Goal: Information Seeking & Learning: Learn about a topic

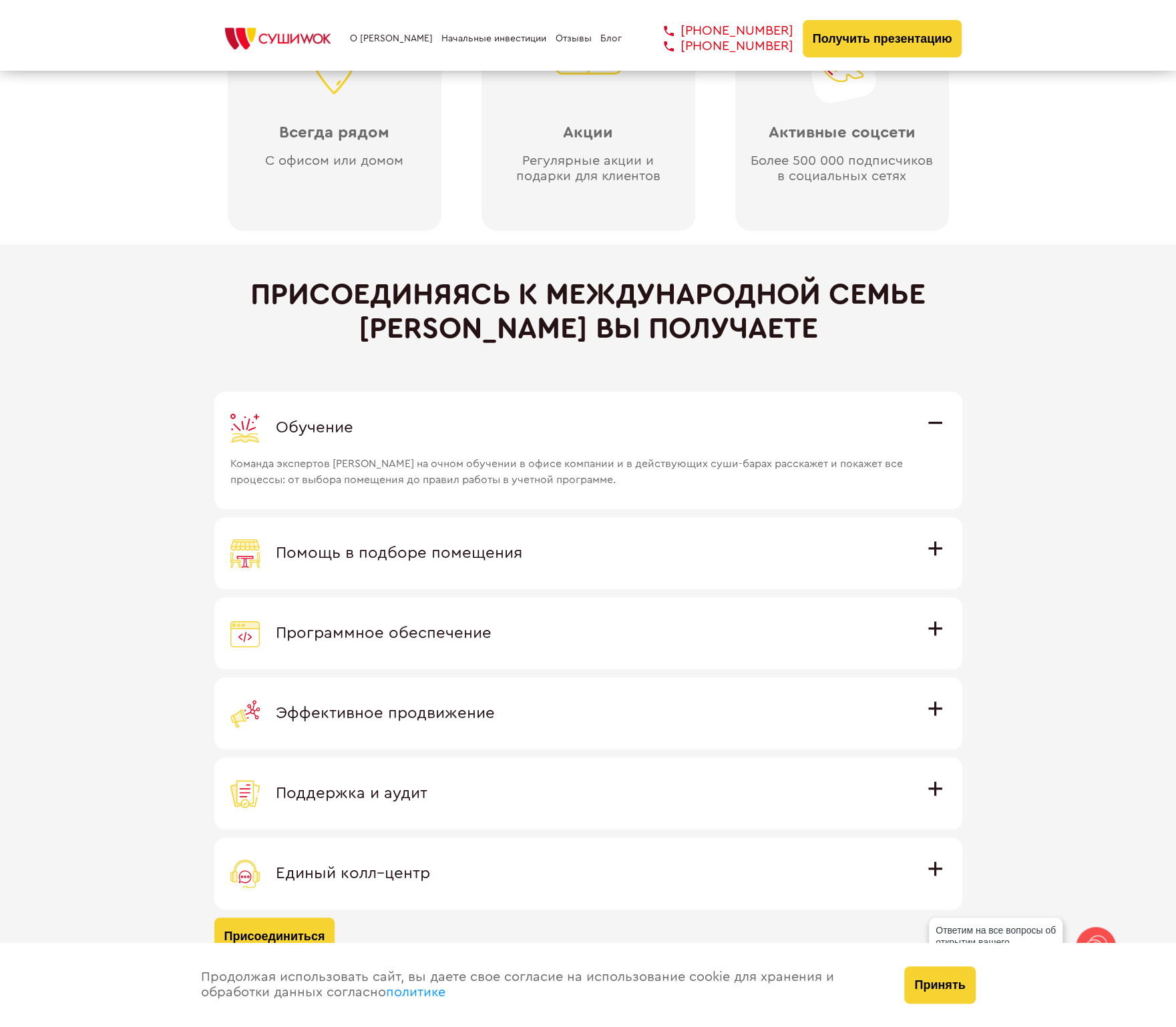
scroll to position [3559, 0]
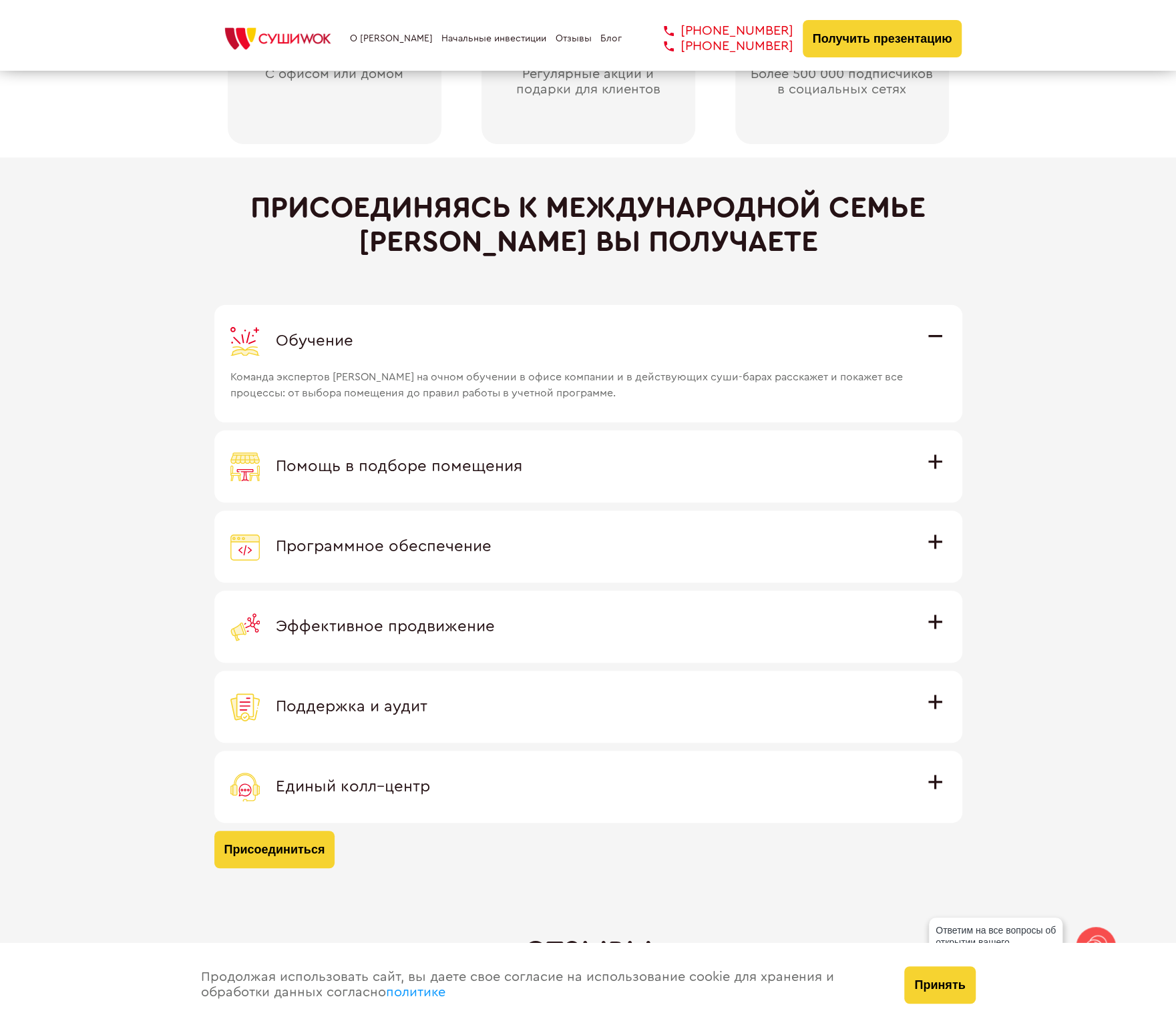
click at [439, 441] on label "Помощь в подборе помещения Наши специалисты оценят варианты помещения в вашем г…" at bounding box center [588, 466] width 748 height 72
click at [0, 0] on input "Помощь в подборе помещения Наши специалисты оценят варианты помещения в вашем г…" at bounding box center [0, 0] width 0 height 0
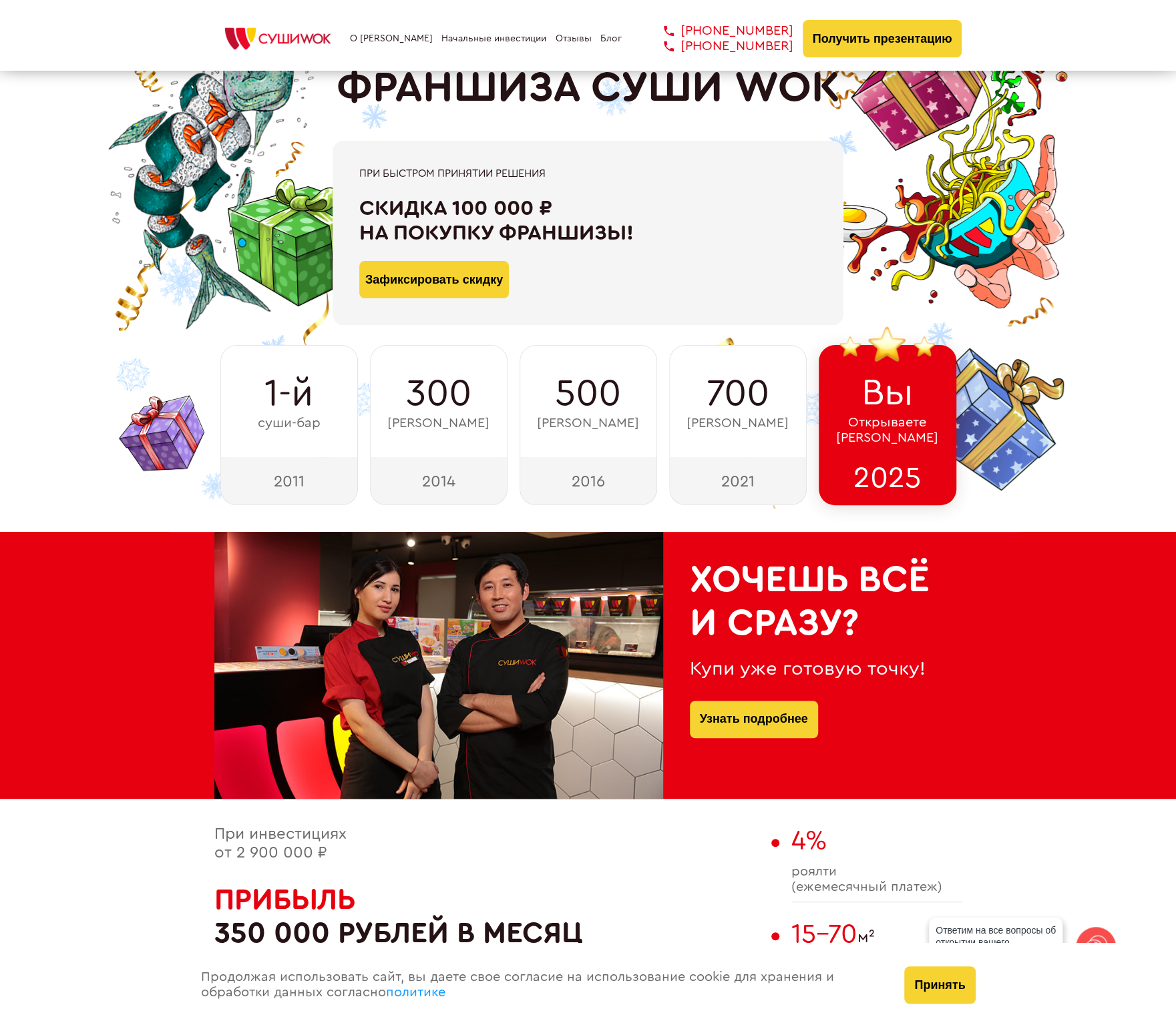
scroll to position [0, 0]
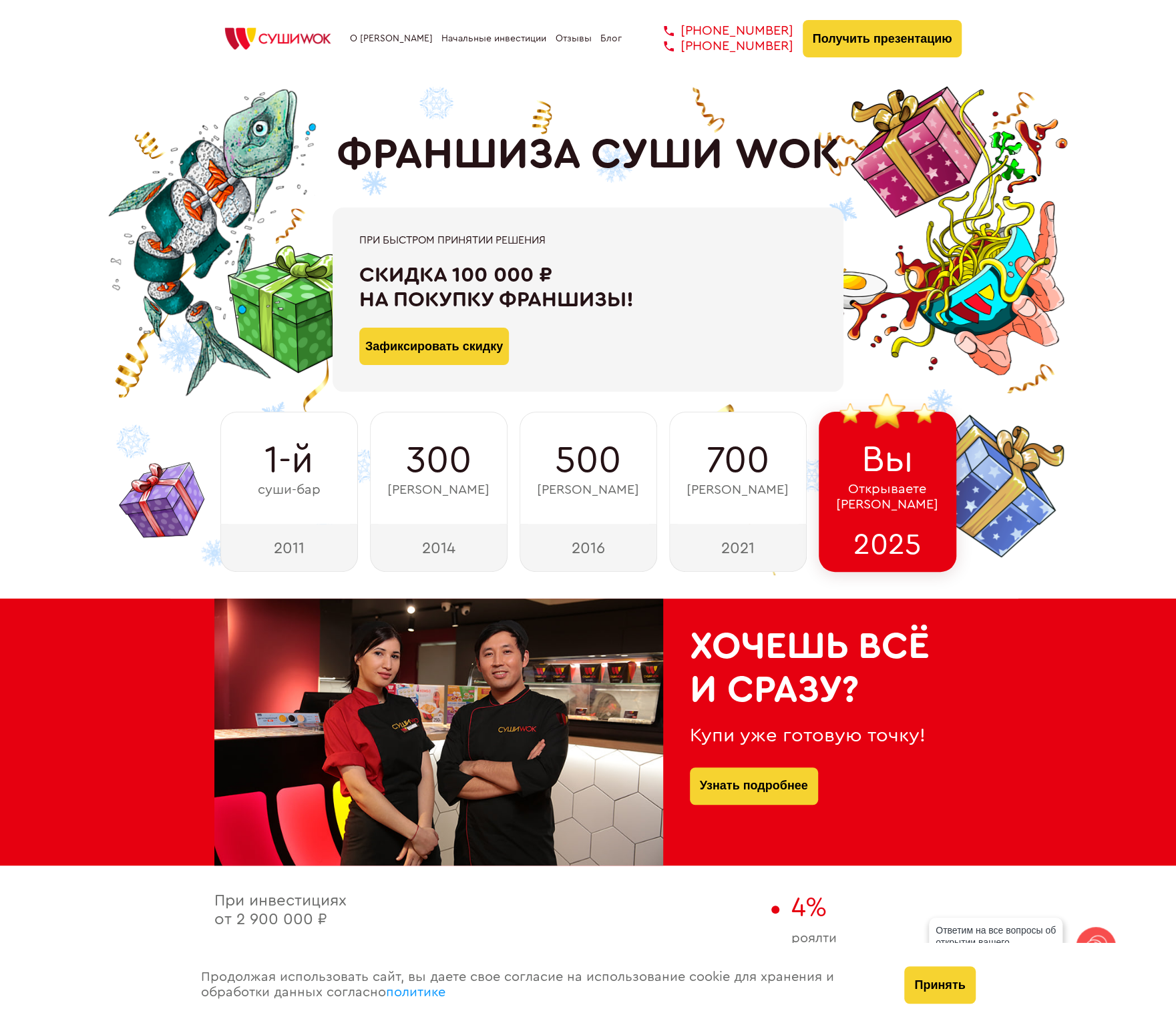
click at [505, 43] on link "Начальные инвестиции" at bounding box center [494, 38] width 105 height 10
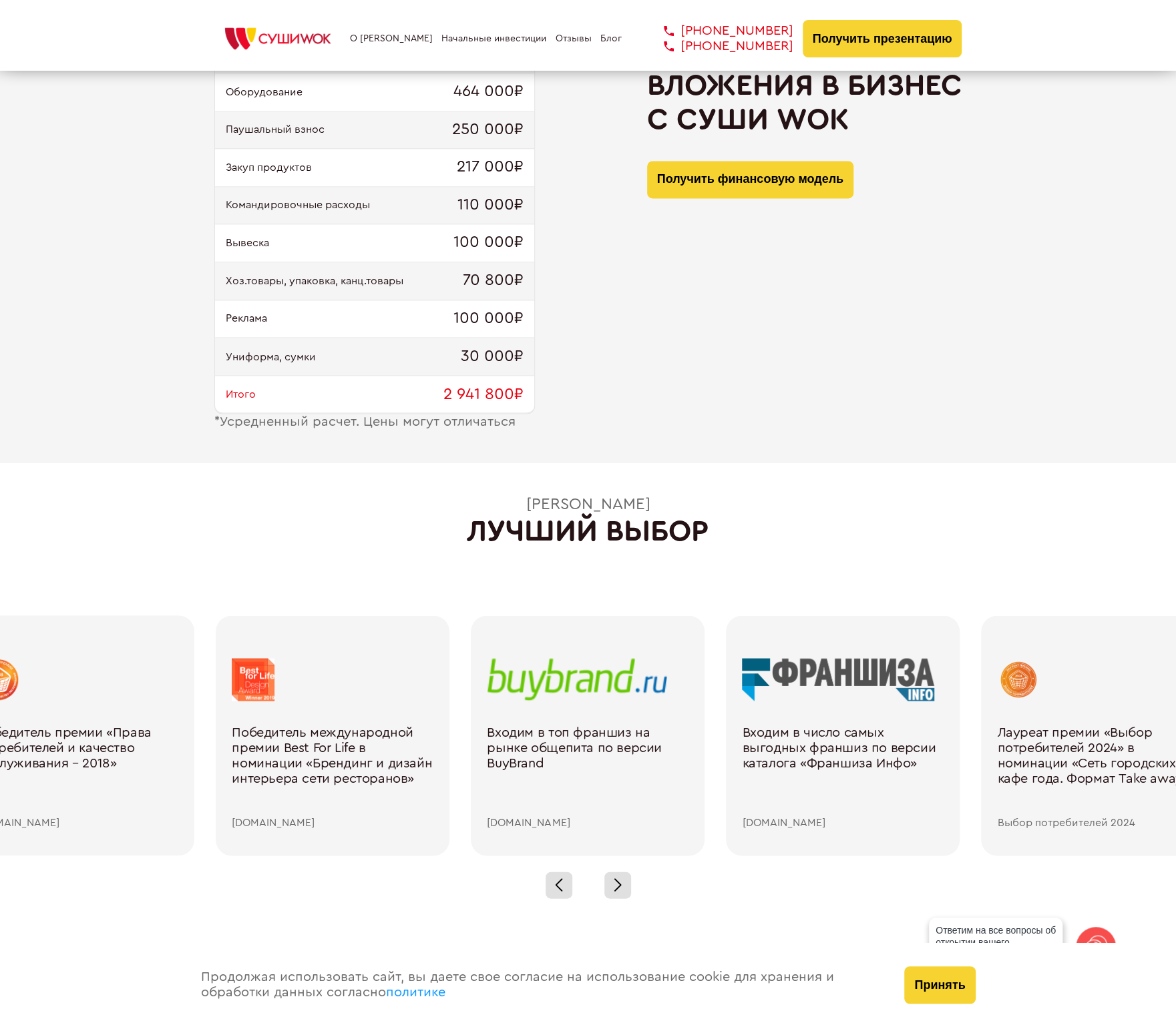
click at [572, 42] on link "Отзывы" at bounding box center [573, 38] width 36 height 10
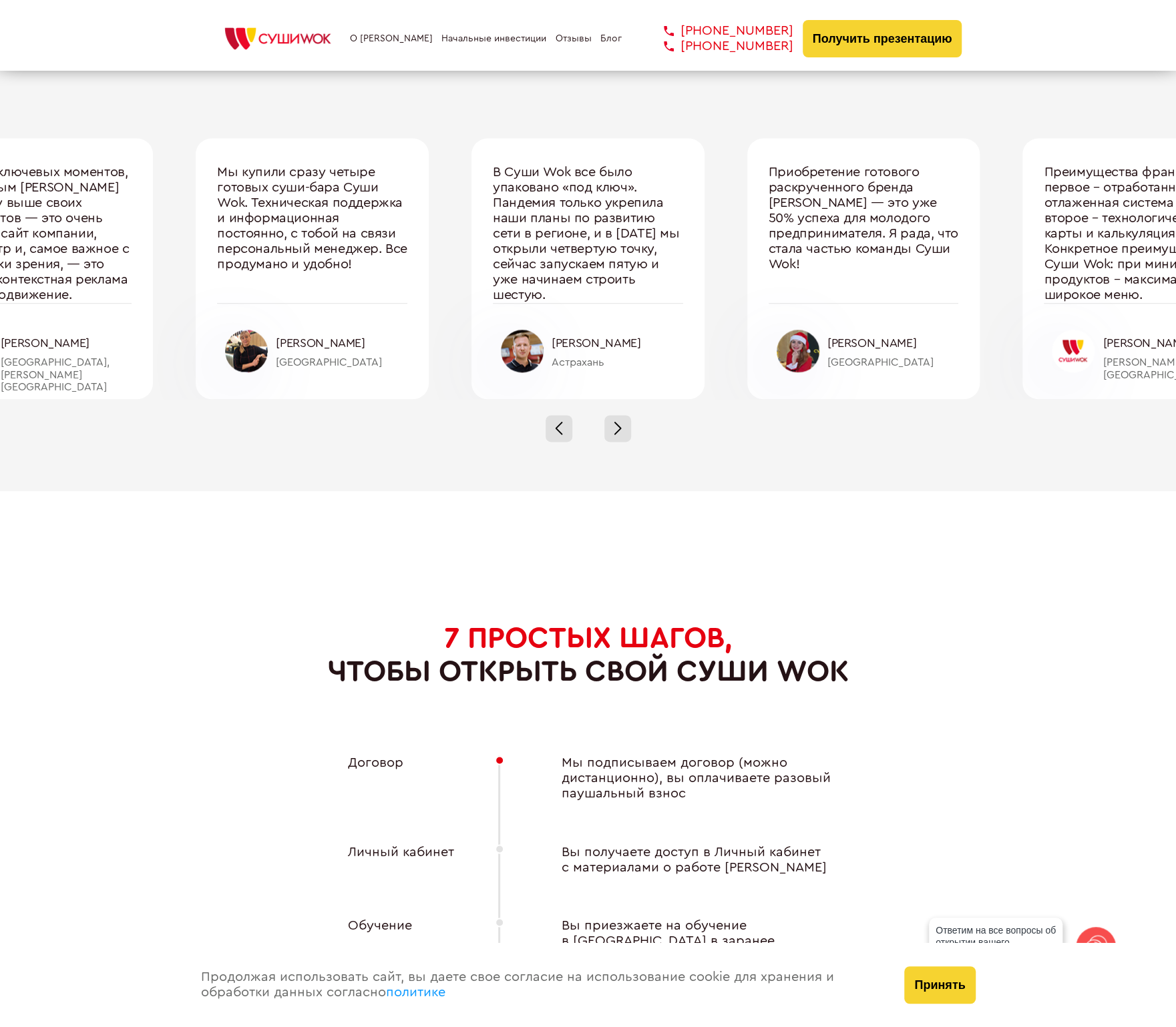
click at [608, 44] on link "Блог" at bounding box center [611, 38] width 21 height 10
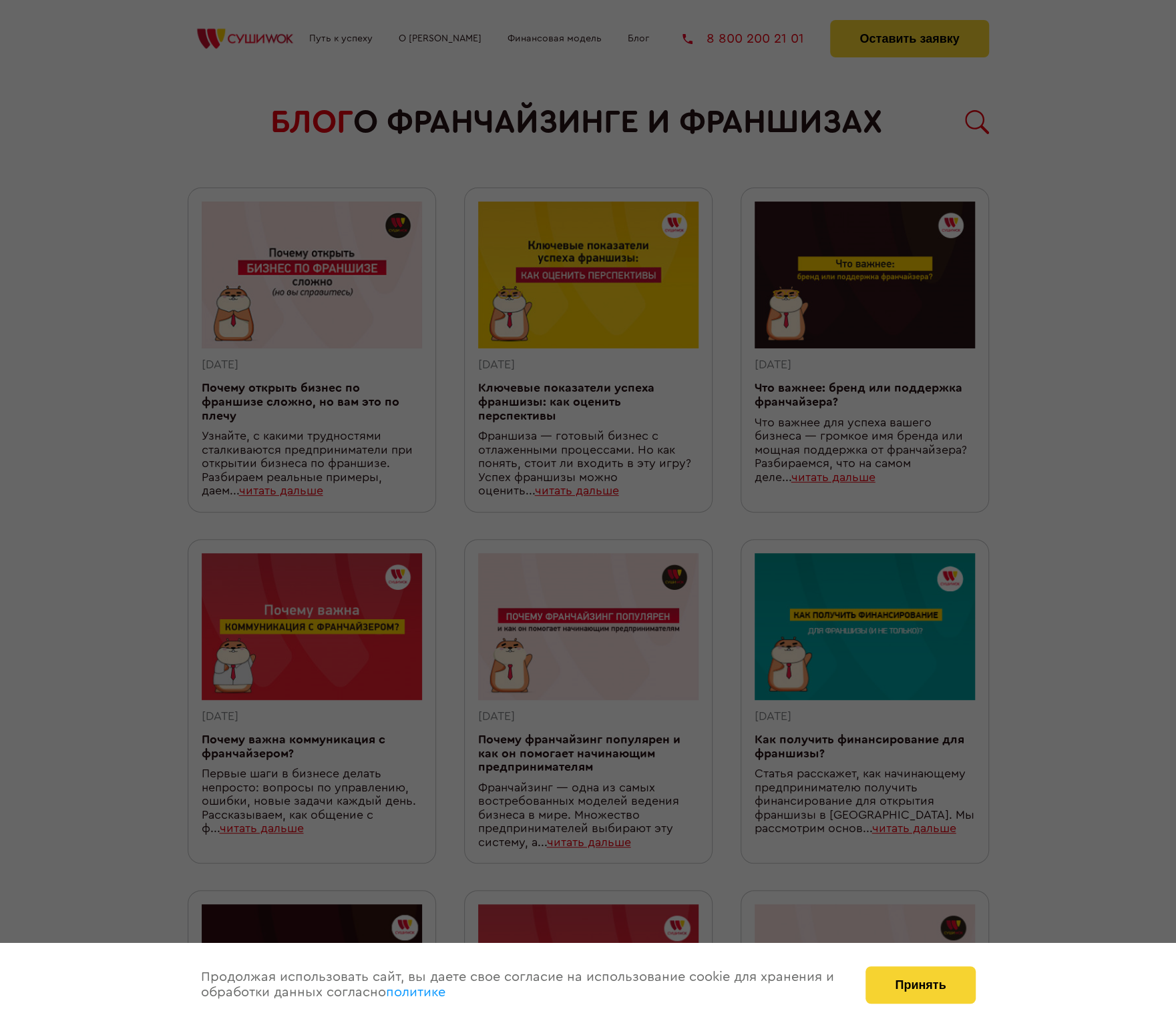
click at [413, 282] on div at bounding box center [588, 513] width 1176 height 1027
click at [942, 994] on button "Принять" at bounding box center [920, 985] width 109 height 38
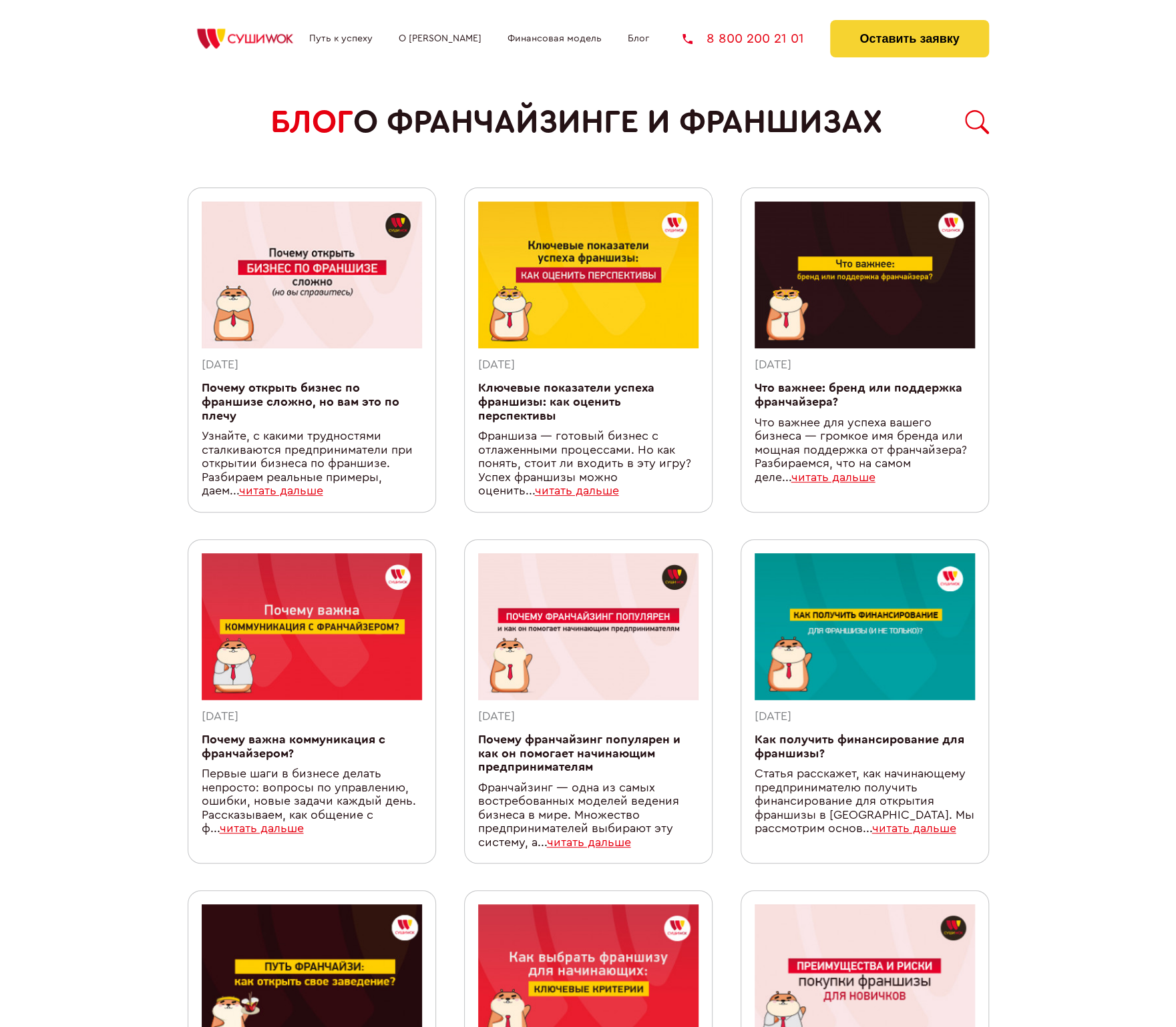
click at [332, 316] on img at bounding box center [312, 275] width 220 height 147
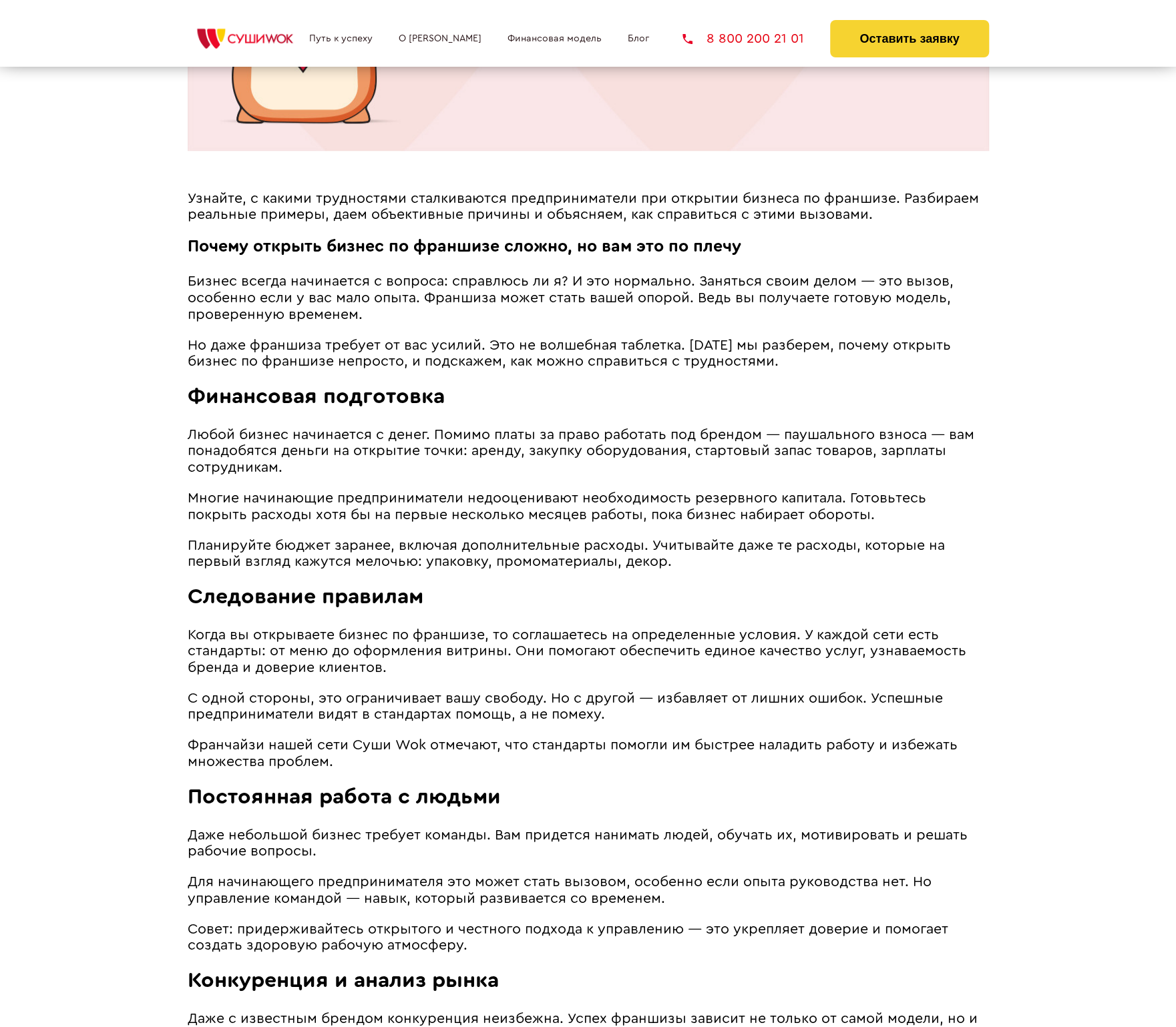
scroll to position [668, 0]
